Goal: Task Accomplishment & Management: Use online tool/utility

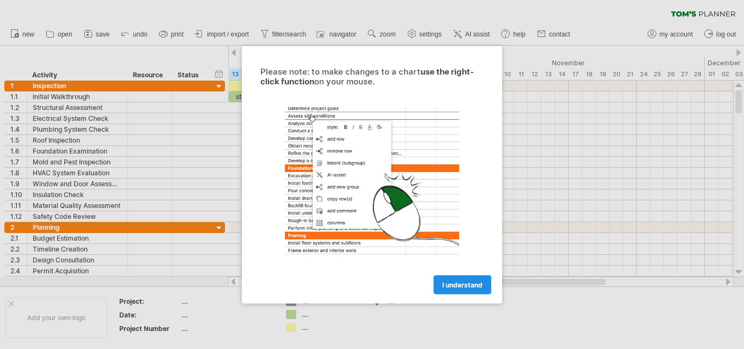
click at [462, 289] on link "I understand" at bounding box center [463, 284] width 58 height 19
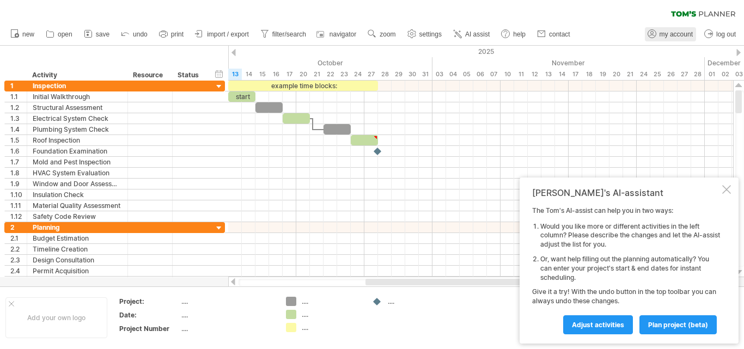
click at [680, 36] on span "my account" at bounding box center [676, 35] width 33 height 8
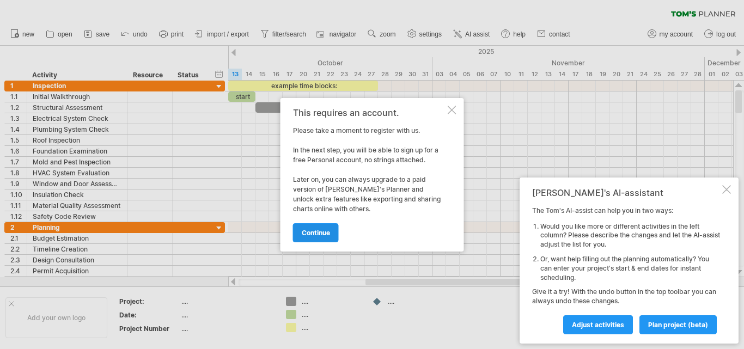
click at [325, 234] on span "continue" at bounding box center [316, 233] width 28 height 8
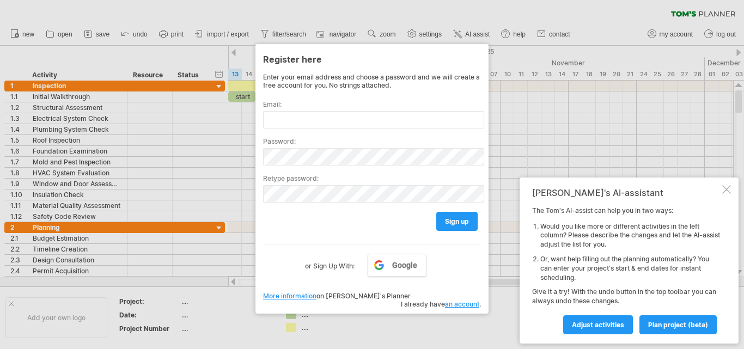
click at [58, 33] on div at bounding box center [372, 174] width 744 height 349
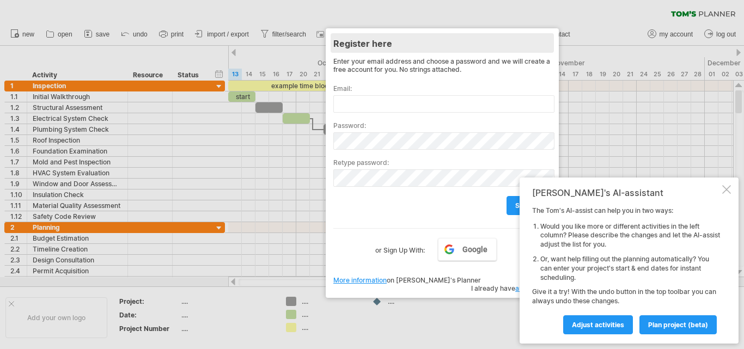
drag, startPoint x: 437, startPoint y: 55, endPoint x: 471, endPoint y: 35, distance: 39.1
click at [471, 35] on div "Register here" at bounding box center [442, 43] width 218 height 20
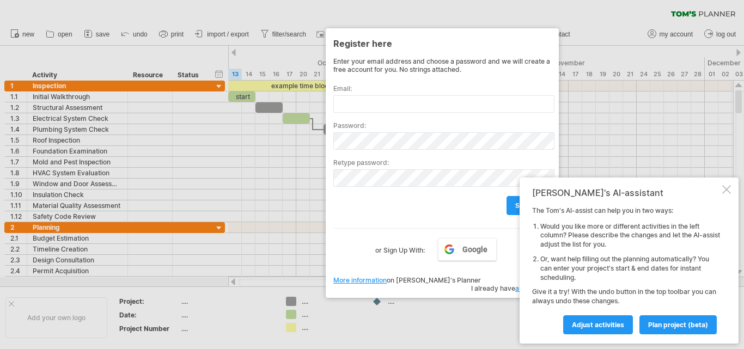
click at [679, 32] on div at bounding box center [372, 174] width 744 height 349
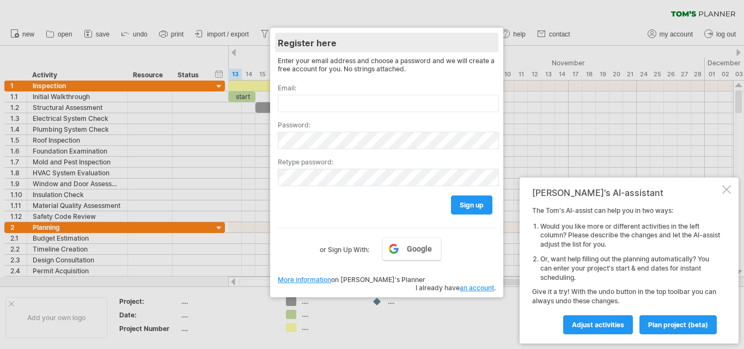
drag, startPoint x: 439, startPoint y: 45, endPoint x: 402, endPoint y: 49, distance: 36.7
click at [402, 49] on div "Register here" at bounding box center [387, 43] width 218 height 20
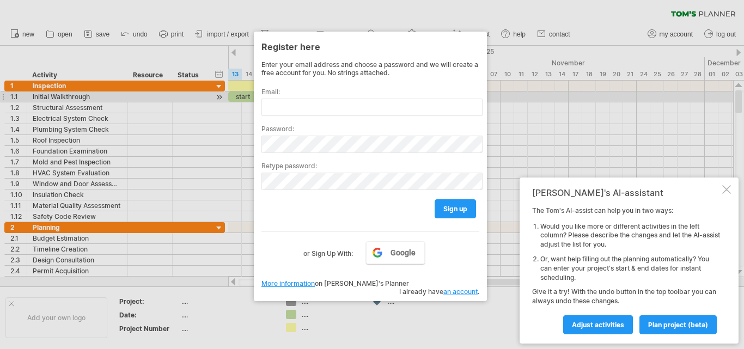
click at [362, 92] on label "Email:" at bounding box center [371, 92] width 218 height 8
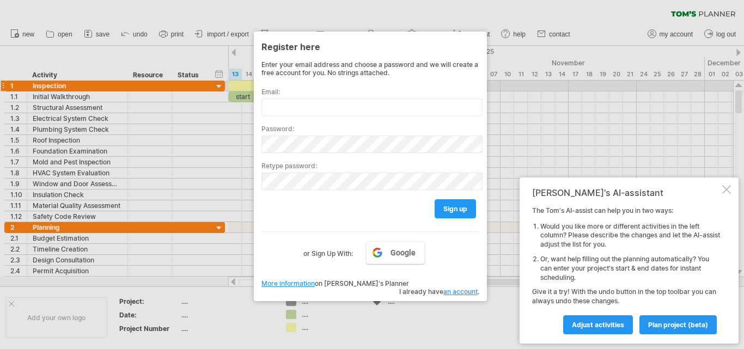
click at [271, 83] on div "Email:" at bounding box center [371, 97] width 218 height 37
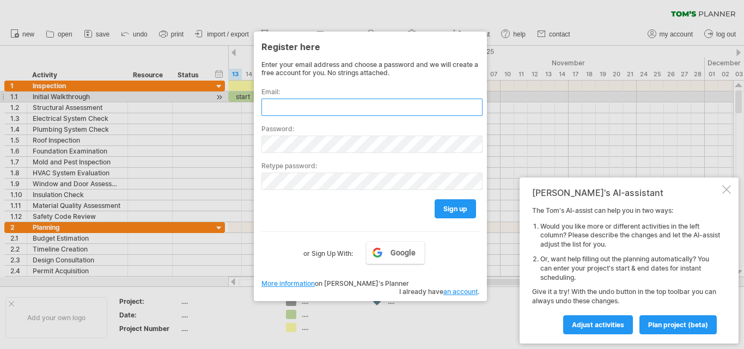
click at [280, 101] on input "text" at bounding box center [372, 107] width 221 height 17
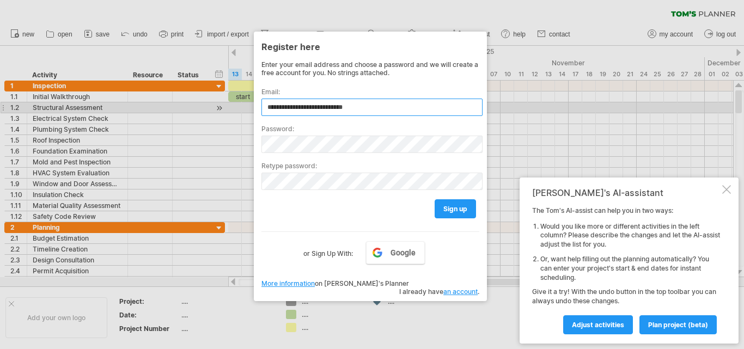
type input "**********"
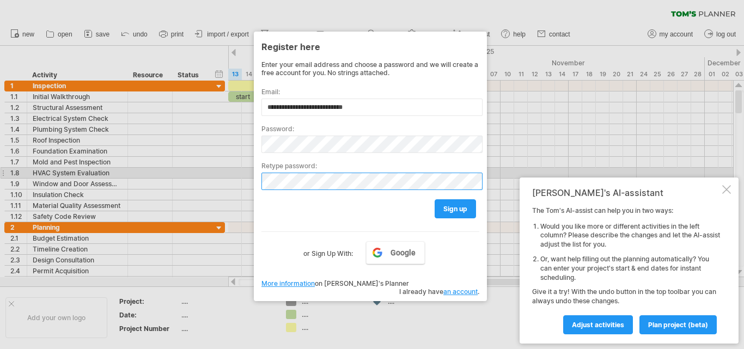
click at [210, 223] on div "Trying to reach [DOMAIN_NAME] Connected again... 0% clear filter new 1" at bounding box center [372, 174] width 744 height 349
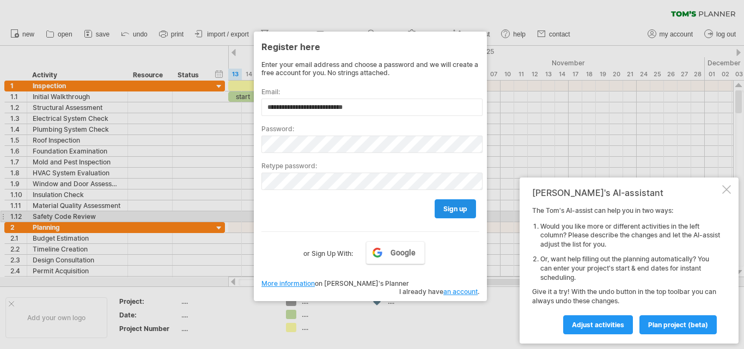
click at [458, 214] on link "sign up" at bounding box center [455, 208] width 41 height 19
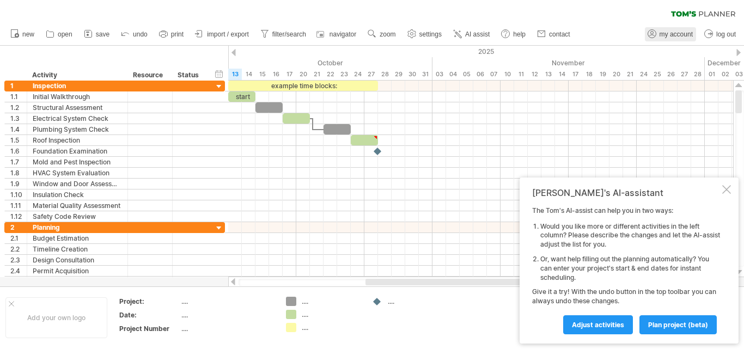
click at [681, 29] on link "my account" at bounding box center [670, 34] width 51 height 14
type input "**********"
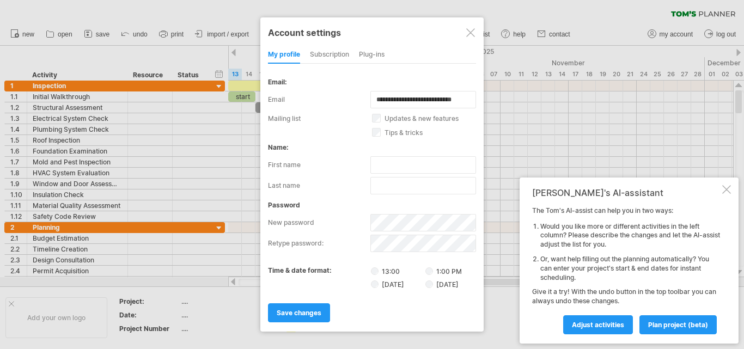
click at [471, 33] on div at bounding box center [470, 32] width 9 height 9
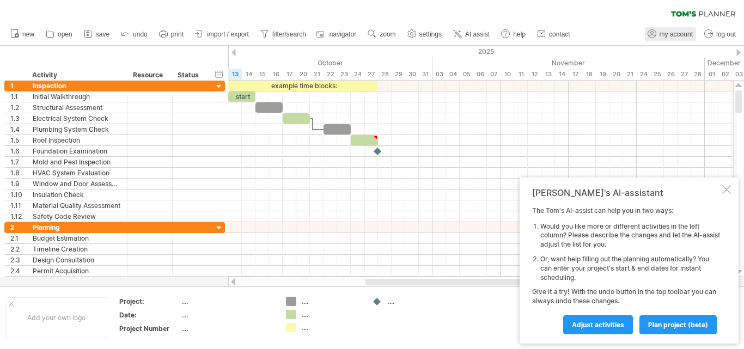
click at [661, 33] on span "my account" at bounding box center [676, 35] width 33 height 8
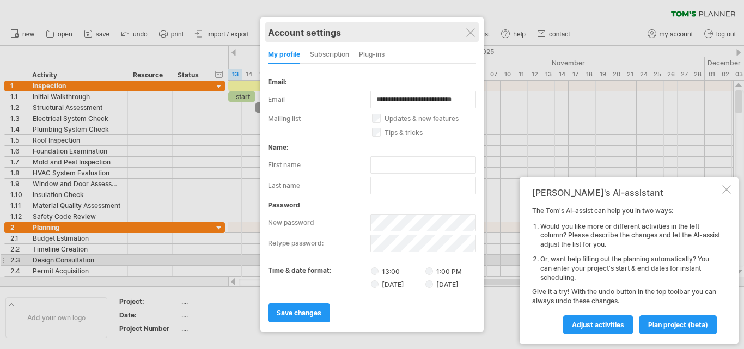
click at [473, 38] on div "Account settings" at bounding box center [372, 32] width 208 height 20
click at [476, 30] on div "Account settings" at bounding box center [372, 32] width 208 height 20
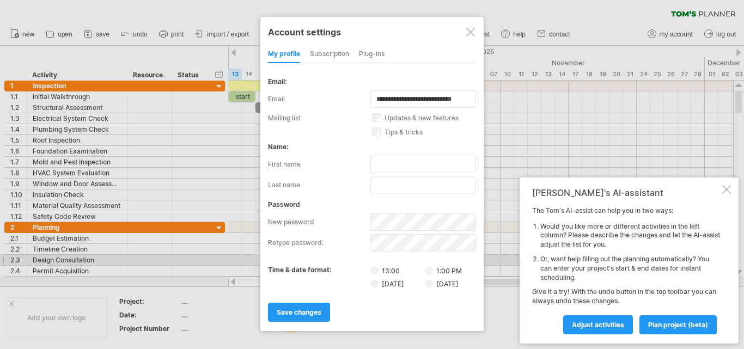
click at [469, 32] on div at bounding box center [470, 32] width 9 height 9
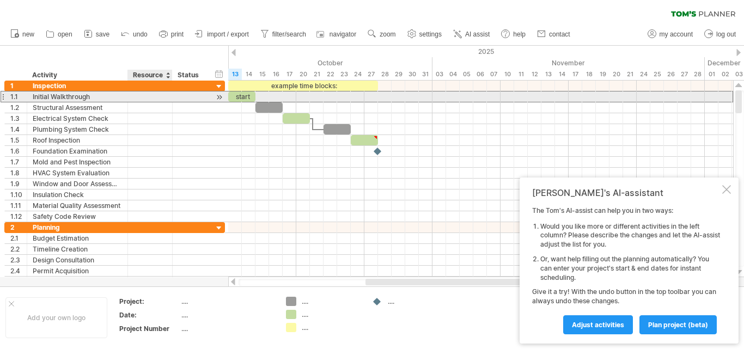
click at [151, 101] on div at bounding box center [149, 97] width 33 height 10
click at [150, 98] on input "text" at bounding box center [149, 97] width 33 height 10
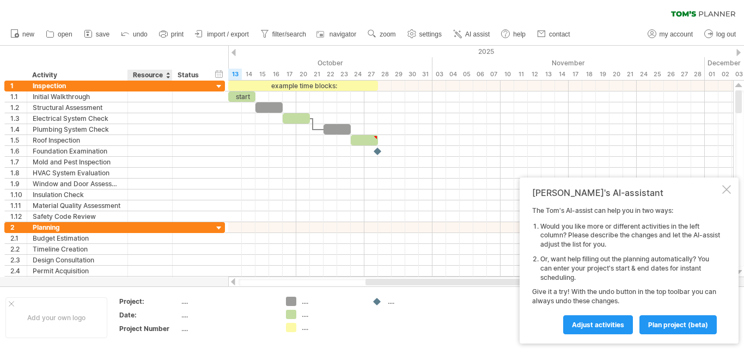
click at [155, 77] on div "Resource" at bounding box center [149, 75] width 33 height 11
click at [152, 73] on div "Resource" at bounding box center [149, 75] width 33 height 11
click at [186, 69] on div "hide start/end/duration show start/end/duration ******** Activity ******** Reso…" at bounding box center [114, 63] width 228 height 35
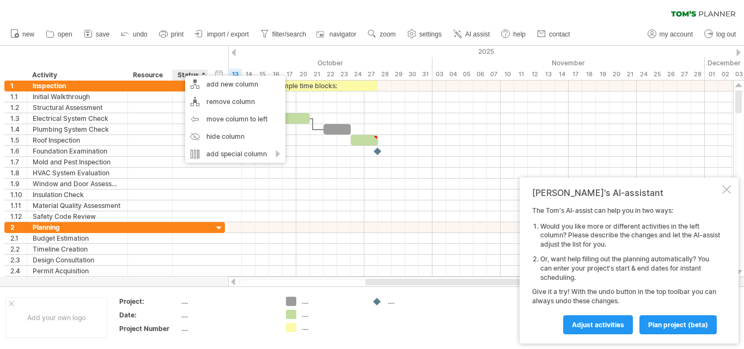
click at [178, 71] on div "Status" at bounding box center [190, 75] width 24 height 11
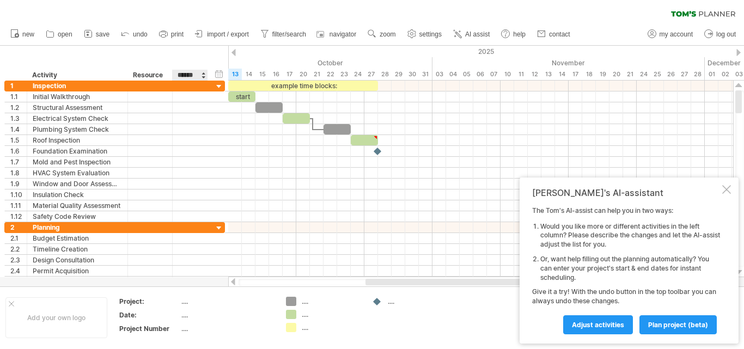
click at [178, 71] on input "******" at bounding box center [190, 75] width 24 height 11
click at [149, 74] on div "Resource" at bounding box center [149, 75] width 33 height 11
click at [0, 0] on input "********" at bounding box center [0, 0] width 0 height 0
click at [62, 74] on div "Activity" at bounding box center [76, 75] width 89 height 11
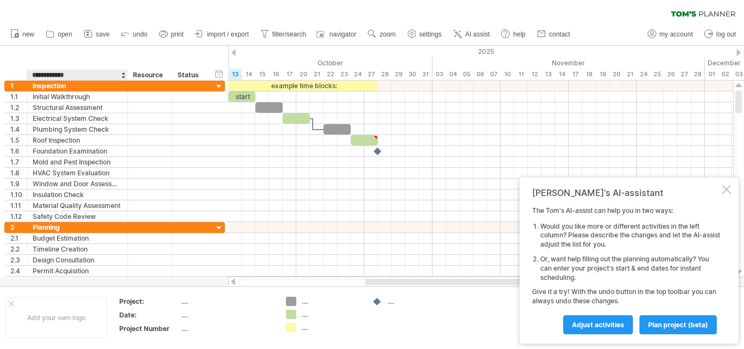
type input "**********"
click at [155, 68] on div "**********" at bounding box center [114, 63] width 228 height 35
click at [159, 72] on div "Resource" at bounding box center [149, 75] width 33 height 11
click at [0, 0] on input "********" at bounding box center [0, 0] width 0 height 0
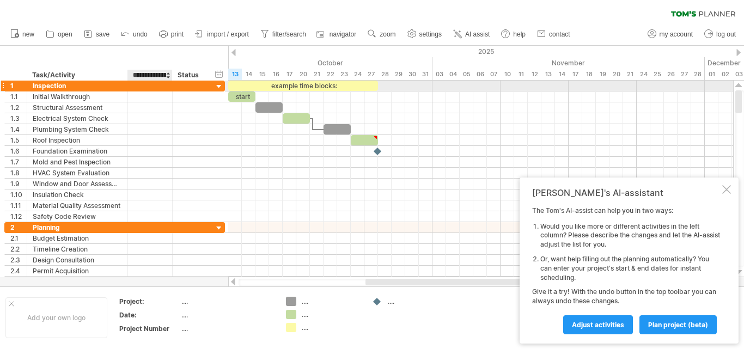
type input "**********"
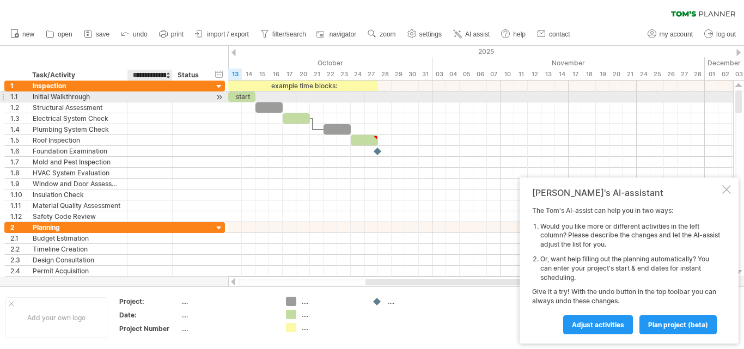
click at [155, 96] on div at bounding box center [149, 97] width 33 height 10
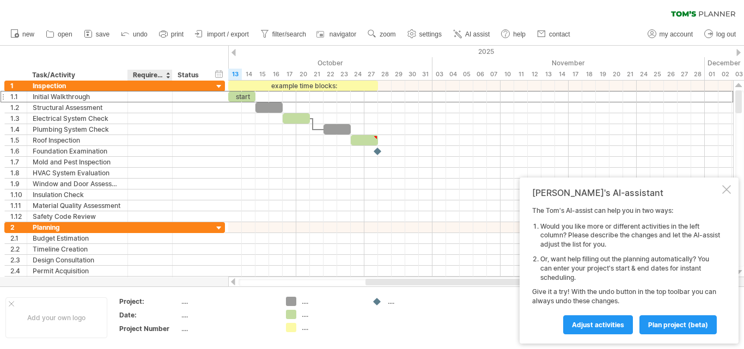
click at [152, 67] on div "**********" at bounding box center [114, 63] width 228 height 35
click at [154, 72] on div "Required Resource" at bounding box center [149, 75] width 33 height 11
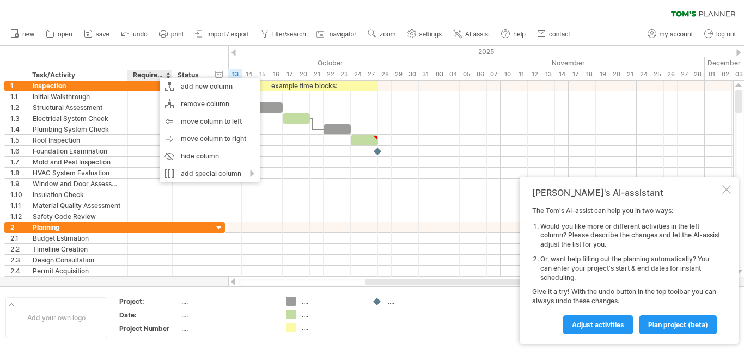
click at [151, 76] on div "Required Resource" at bounding box center [149, 75] width 33 height 11
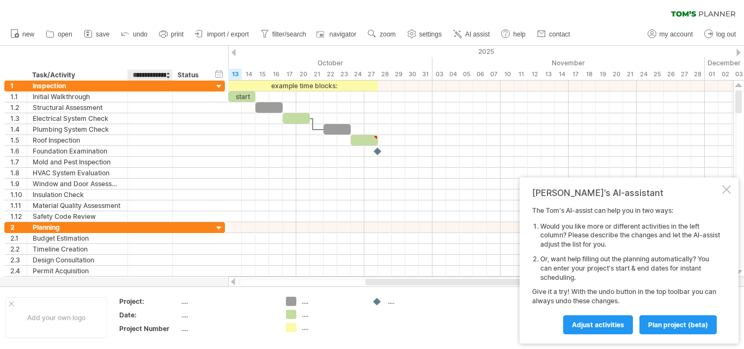
click at [151, 76] on input "**********" at bounding box center [149, 75] width 33 height 11
click at [158, 75] on input "**********" at bounding box center [149, 75] width 33 height 11
click at [167, 74] on div at bounding box center [168, 75] width 4 height 11
click at [169, 75] on div at bounding box center [168, 75] width 4 height 11
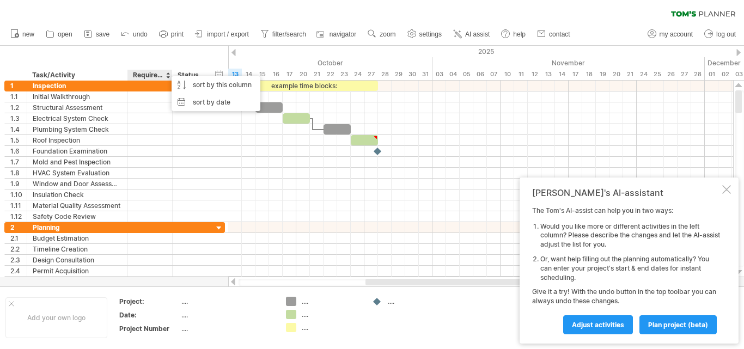
click at [146, 53] on div "**********" at bounding box center [114, 63] width 228 height 35
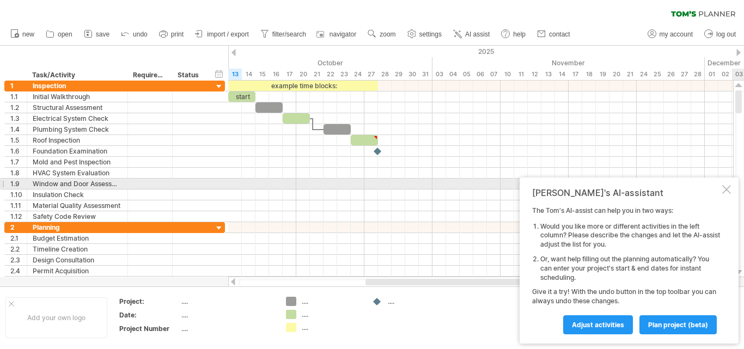
click at [721, 189] on div "[PERSON_NAME]'s AI-assistant The [PERSON_NAME]'s AI-assist can help you in two …" at bounding box center [629, 261] width 219 height 166
click at [728, 187] on div at bounding box center [726, 189] width 9 height 9
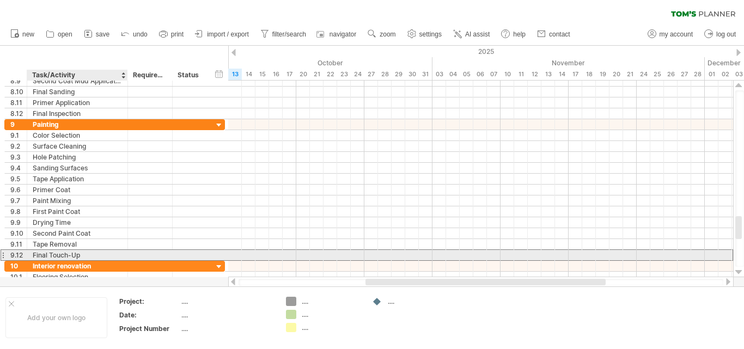
click at [105, 254] on div "Final Touch-Up" at bounding box center [77, 255] width 89 height 10
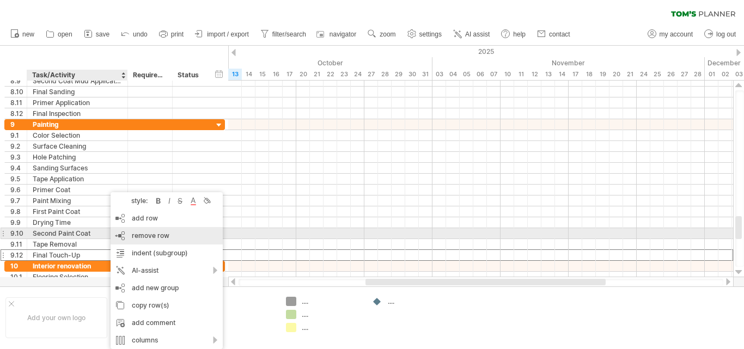
click at [168, 236] on span "remove row" at bounding box center [151, 236] width 38 height 8
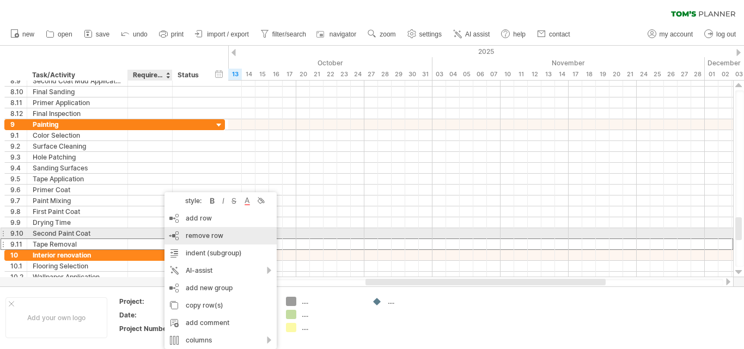
click at [202, 233] on span "remove row" at bounding box center [205, 236] width 38 height 8
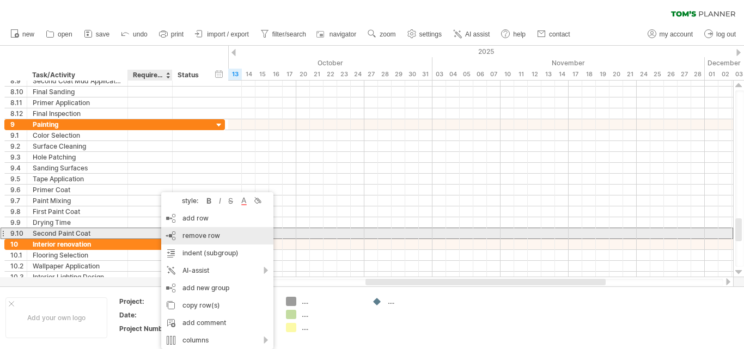
click at [209, 236] on span "remove row" at bounding box center [202, 236] width 38 height 8
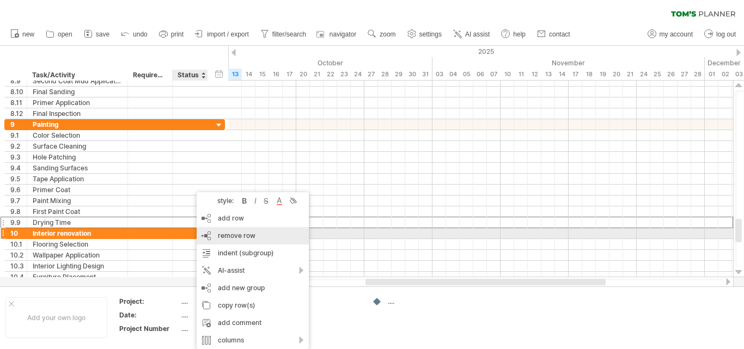
click at [232, 234] on span "remove row" at bounding box center [237, 236] width 38 height 8
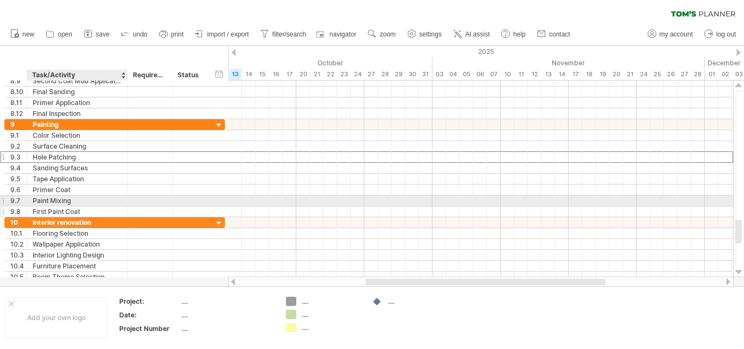
drag, startPoint x: 102, startPoint y: 154, endPoint x: 111, endPoint y: 208, distance: 54.6
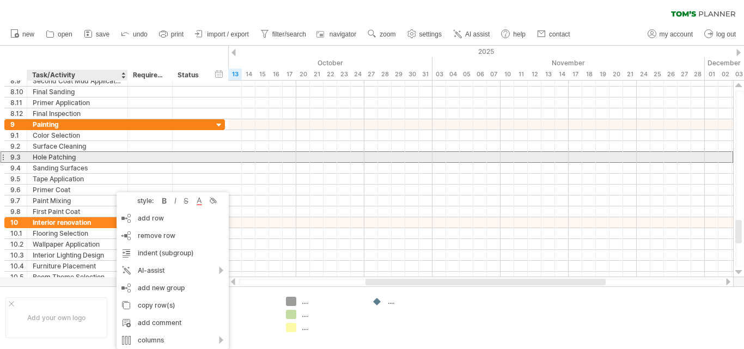
click at [107, 151] on div "**********" at bounding box center [114, 156] width 221 height 11
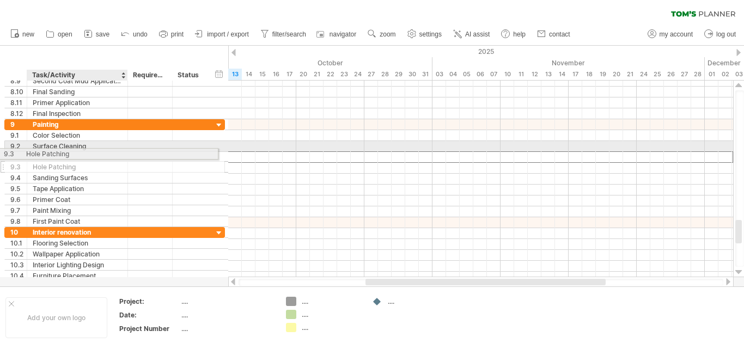
drag, startPoint x: 104, startPoint y: 154, endPoint x: 94, endPoint y: 152, distance: 10.0
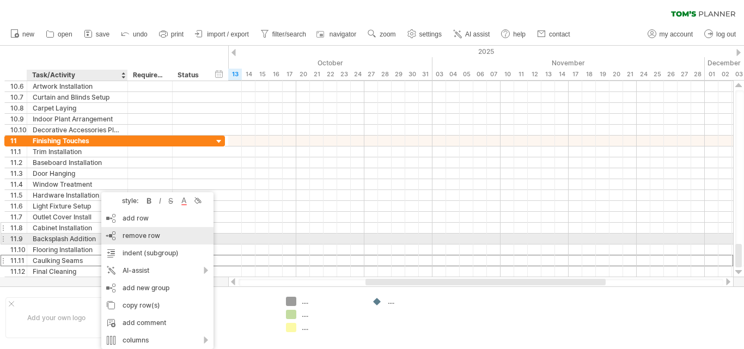
click at [138, 236] on span "remove row" at bounding box center [142, 236] width 38 height 8
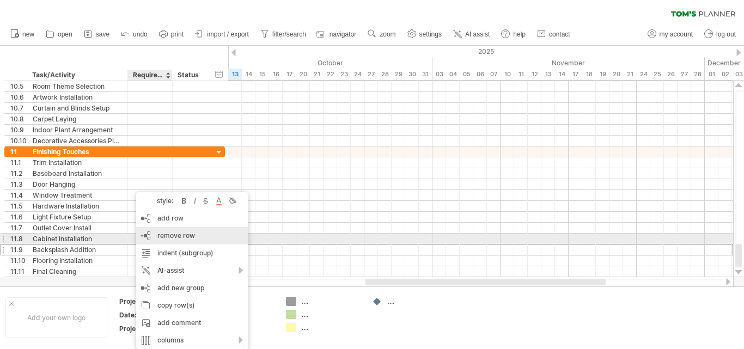
click at [163, 235] on span "remove row" at bounding box center [176, 236] width 38 height 8
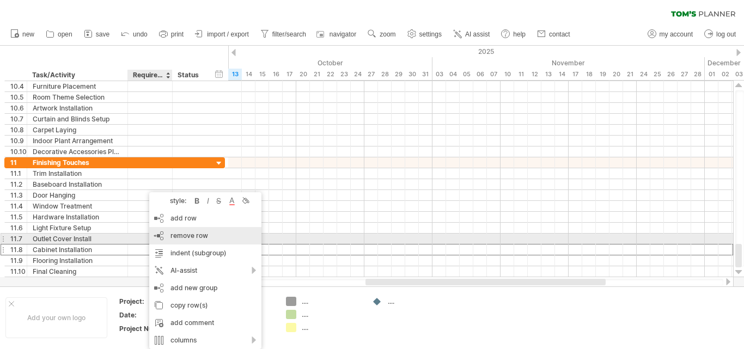
click at [173, 236] on span "remove row" at bounding box center [190, 236] width 38 height 8
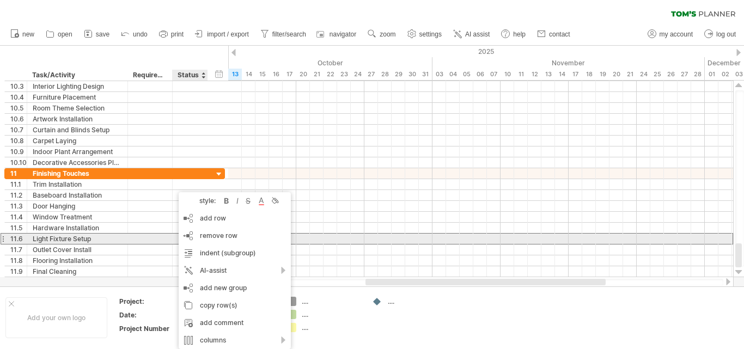
click at [173, 236] on div at bounding box center [190, 239] width 35 height 10
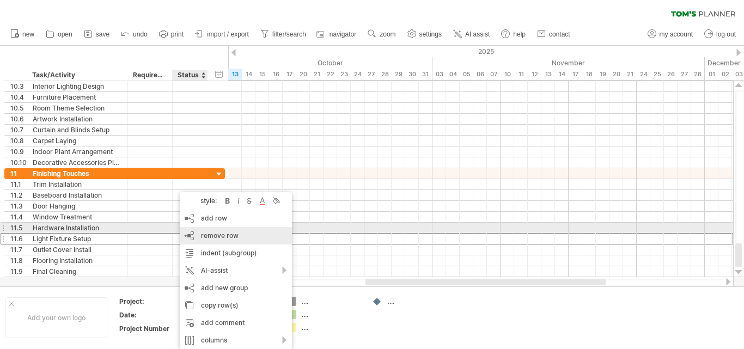
click at [208, 231] on div "remove row remove selected rows" at bounding box center [236, 235] width 112 height 17
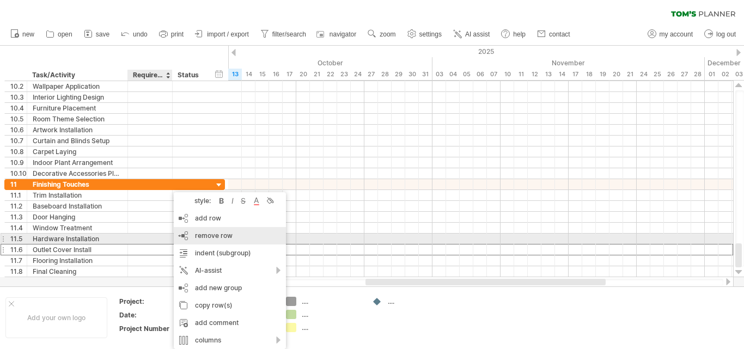
click at [200, 236] on span "remove row" at bounding box center [214, 236] width 38 height 8
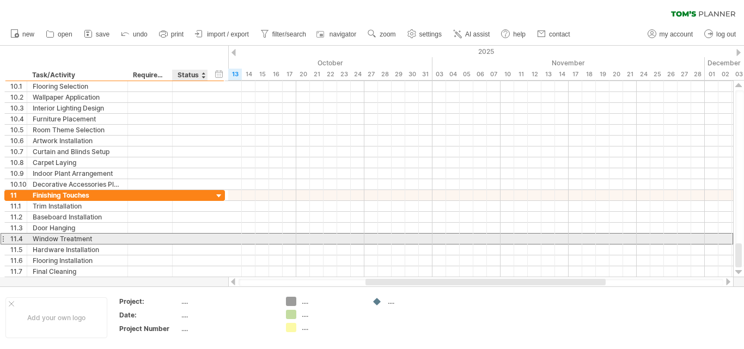
click at [192, 240] on div at bounding box center [190, 239] width 24 height 10
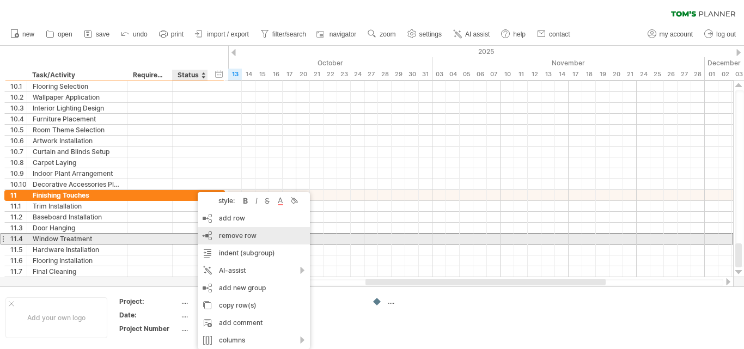
click at [223, 230] on div "remove row remove selected rows" at bounding box center [254, 235] width 112 height 17
click at [223, 222] on div at bounding box center [224, 217] width 3 height 10
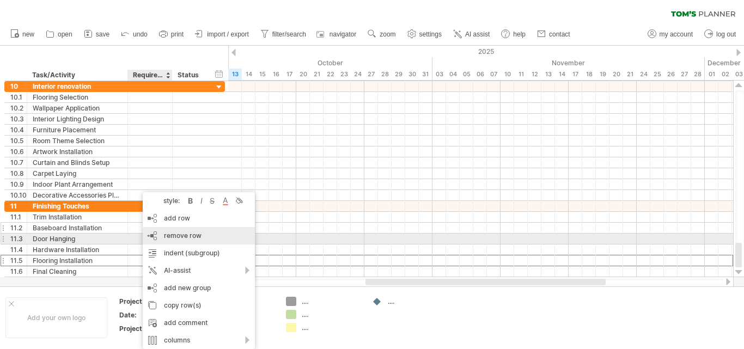
click at [196, 238] on span "remove row" at bounding box center [183, 236] width 38 height 8
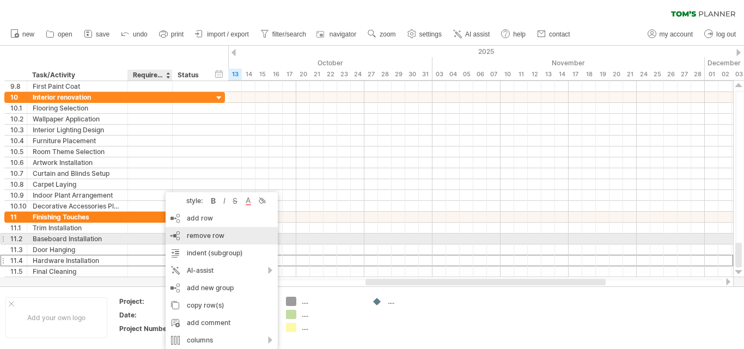
click at [205, 239] on span "remove row" at bounding box center [206, 236] width 38 height 8
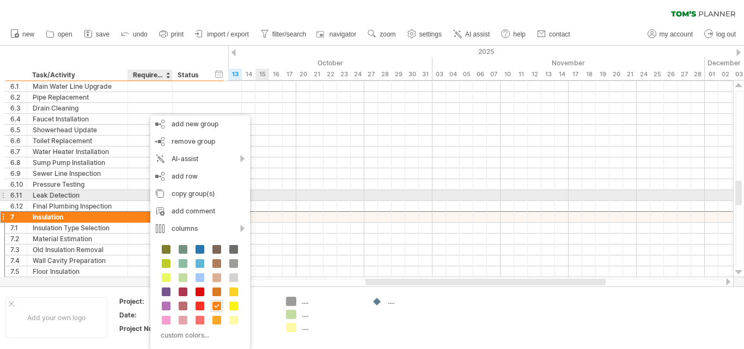
click at [257, 200] on div at bounding box center [480, 195] width 505 height 11
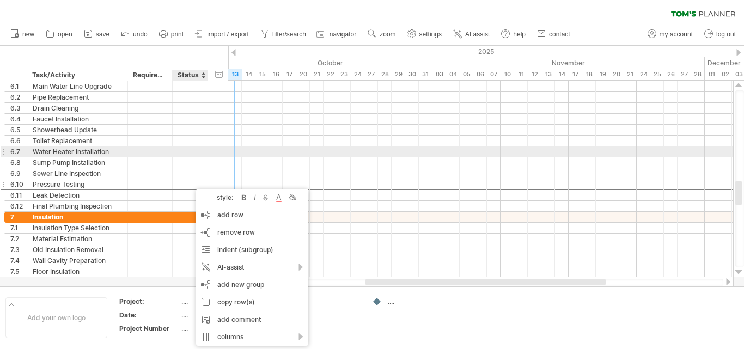
click at [126, 147] on div at bounding box center [126, 152] width 5 height 11
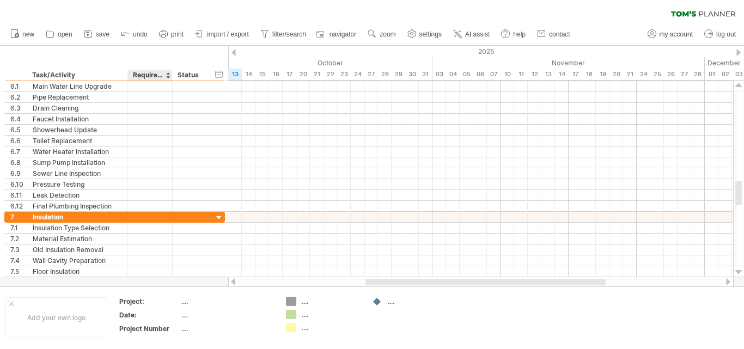
click at [154, 76] on div "Required Resource" at bounding box center [149, 75] width 33 height 11
click at [100, 35] on span "save" at bounding box center [103, 35] width 14 height 8
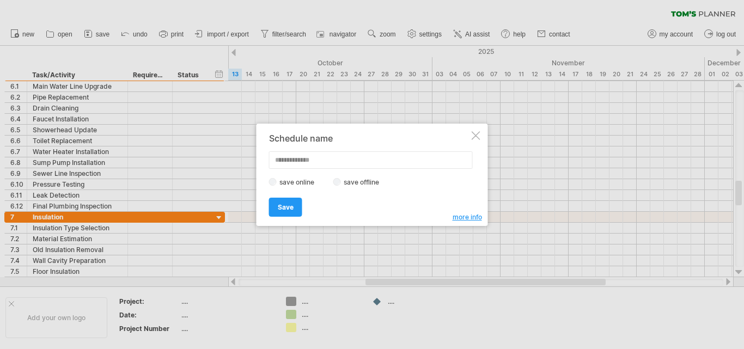
click at [477, 131] on div at bounding box center [476, 135] width 9 height 9
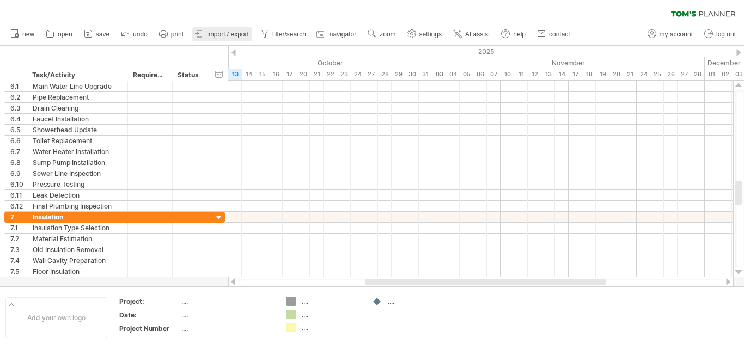
click at [226, 35] on span "import / export" at bounding box center [228, 35] width 42 height 8
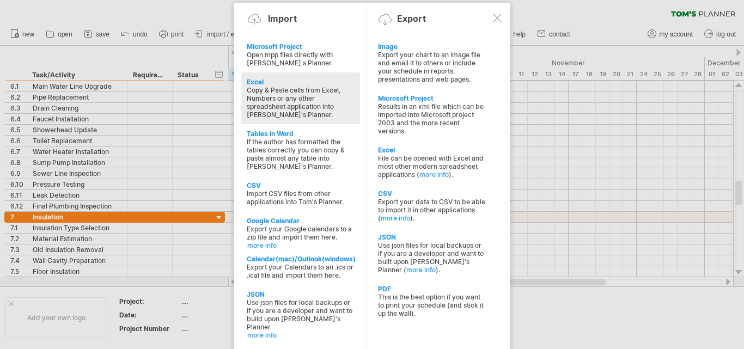
click at [294, 104] on div "Copy & Paste cells from Excel, Numbers or any other spreadsheet application int…" at bounding box center [301, 102] width 108 height 33
type textarea "**********"
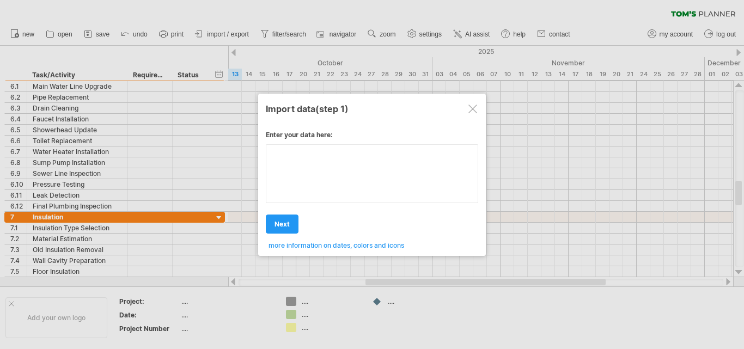
click at [409, 173] on div "Enter your data here: Your data: Weekend days ' mon tue Hide weekend days" at bounding box center [372, 186] width 212 height 127
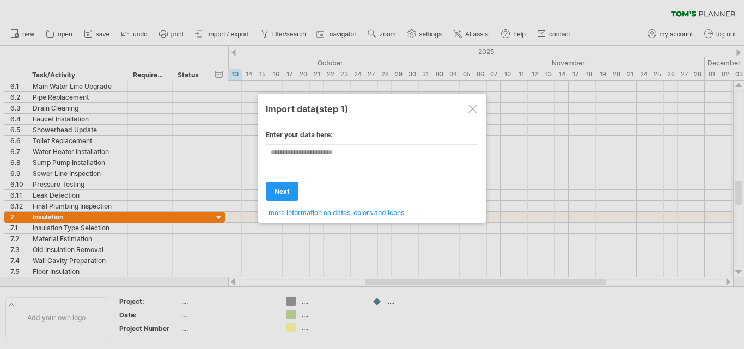
type textarea "**********"
click at [260, 196] on div "Import data (step 1) Enter your data here: Your data: Weekend days ' mon tue ne…" at bounding box center [372, 159] width 228 height 130
click at [279, 192] on span "next" at bounding box center [282, 191] width 15 height 8
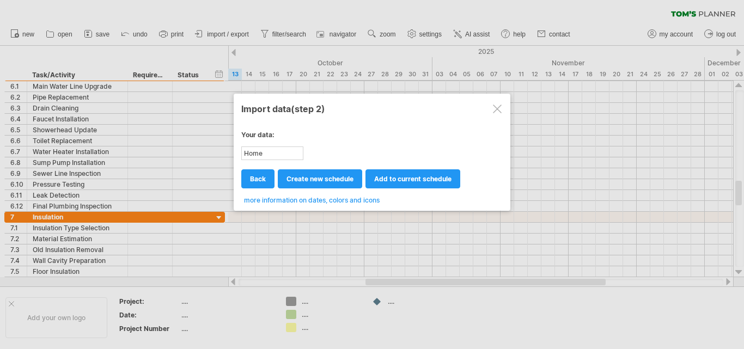
click at [299, 151] on div "Home renovation(Tienes)" at bounding box center [272, 153] width 60 height 11
drag, startPoint x: 275, startPoint y: 149, endPoint x: 244, endPoint y: 154, distance: 30.8
click at [244, 154] on div "Home renovation(Tienes)" at bounding box center [272, 153] width 60 height 11
click at [403, 181] on span "add to current schedule" at bounding box center [412, 179] width 77 height 8
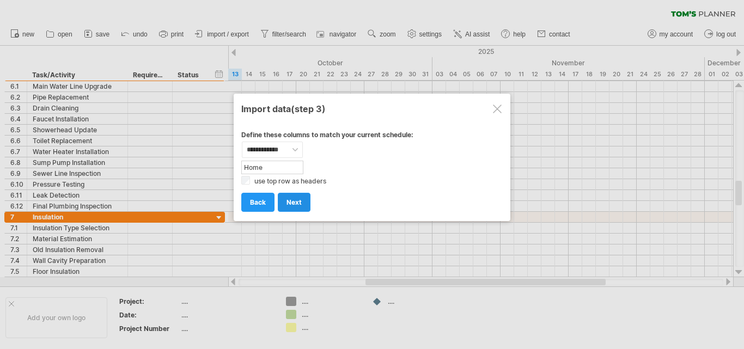
click at [294, 205] on span "next" at bounding box center [294, 202] width 15 height 8
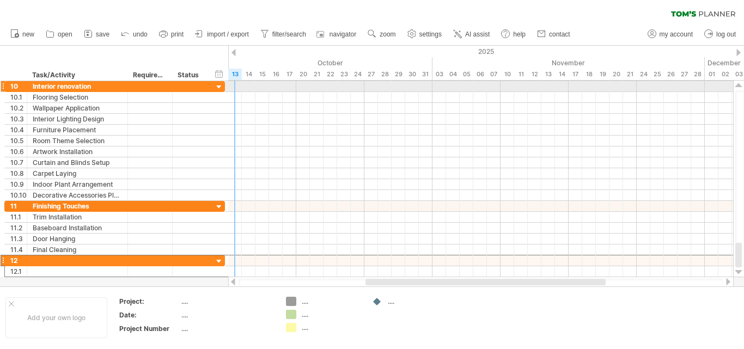
click at [241, 89] on div at bounding box center [480, 86] width 505 height 11
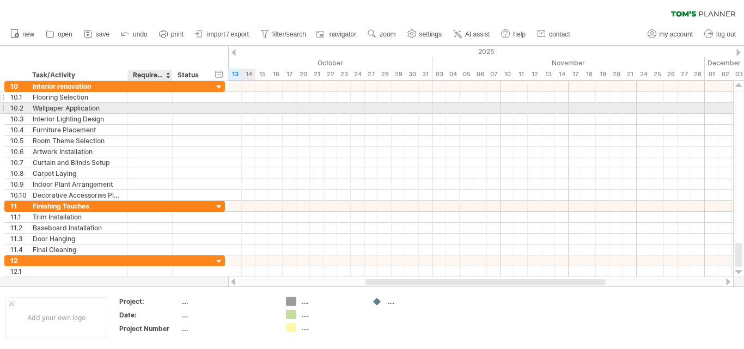
click at [147, 98] on div at bounding box center [149, 97] width 33 height 10
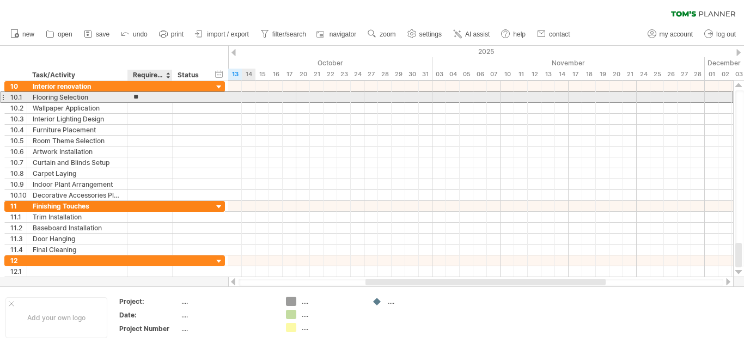
type input "*"
